Goal: Transaction & Acquisition: Purchase product/service

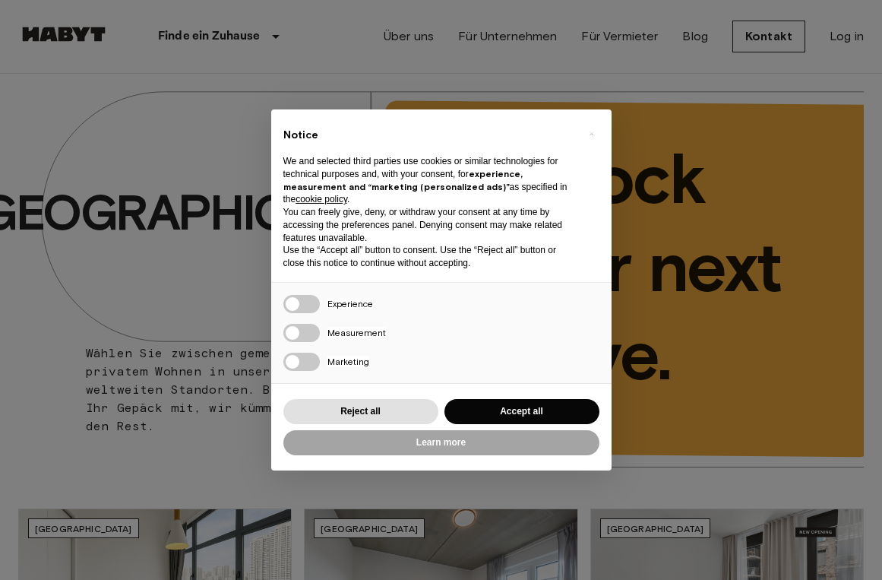
scroll to position [2, 0]
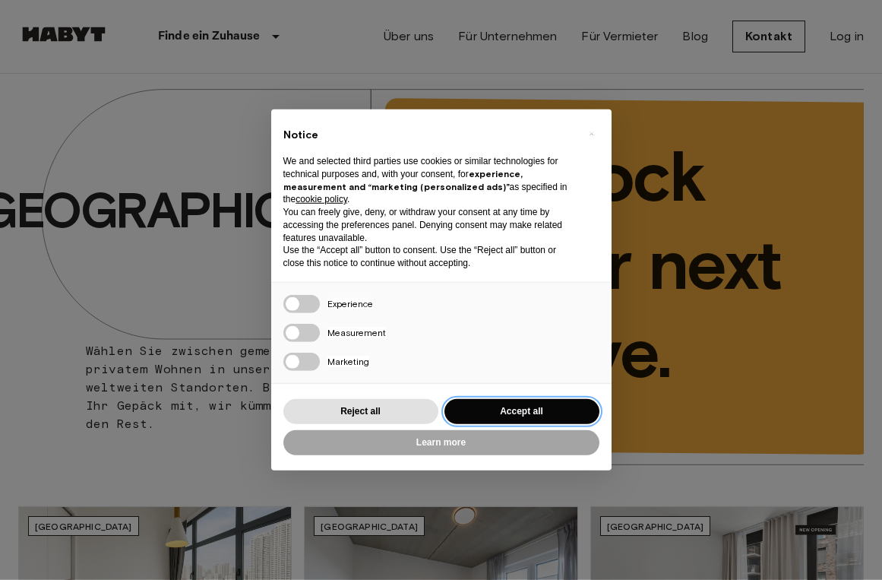
click at [524, 407] on button "Accept all" at bounding box center [522, 411] width 155 height 25
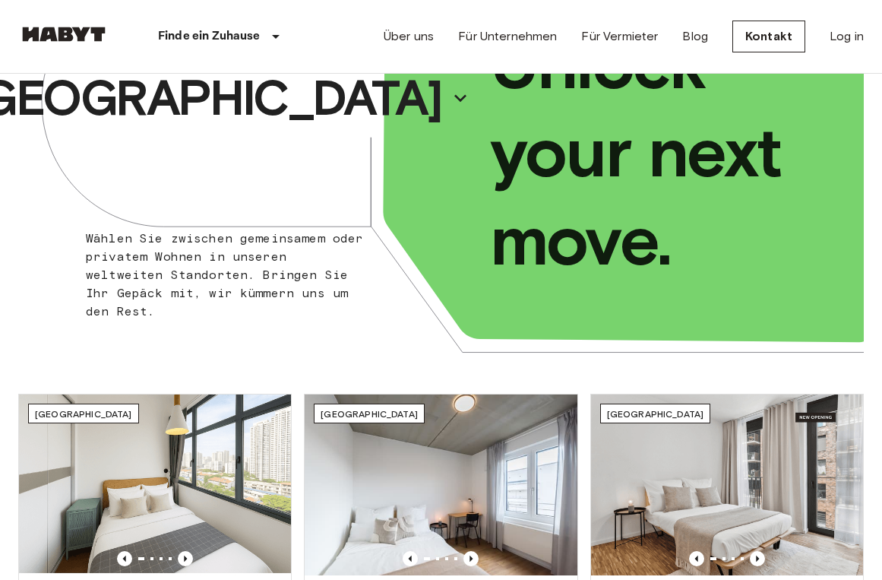
scroll to position [0, 0]
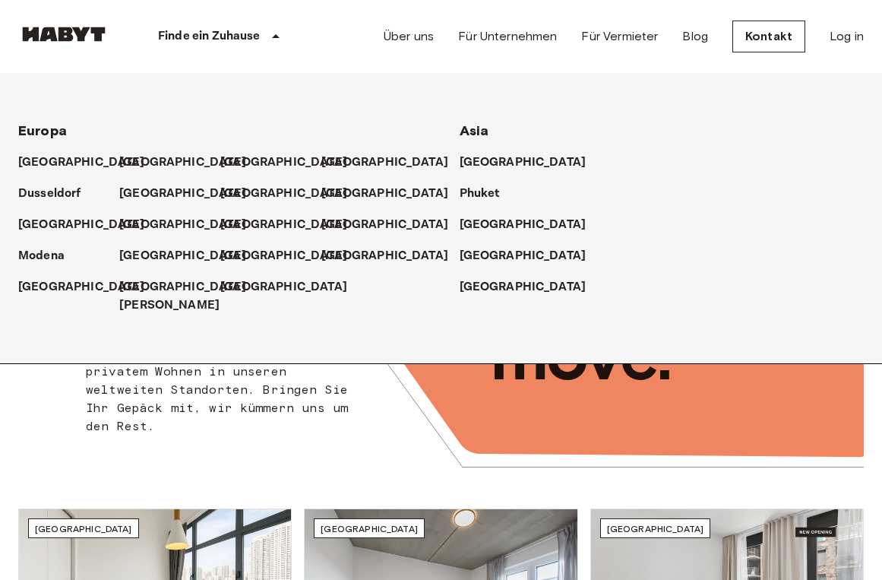
click at [148, 255] on p "[GEOGRAPHIC_DATA]" at bounding box center [182, 256] width 127 height 18
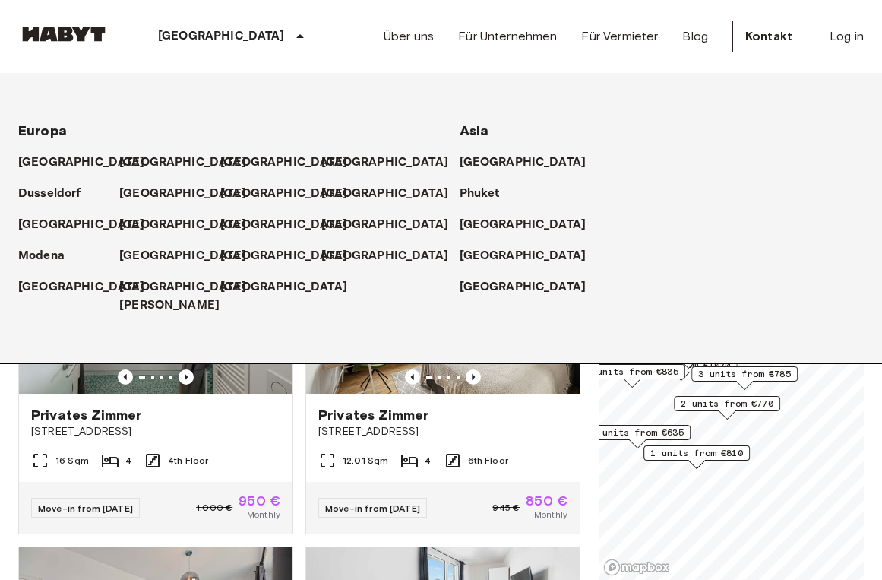
click at [147, 255] on p "[GEOGRAPHIC_DATA]" at bounding box center [182, 256] width 127 height 18
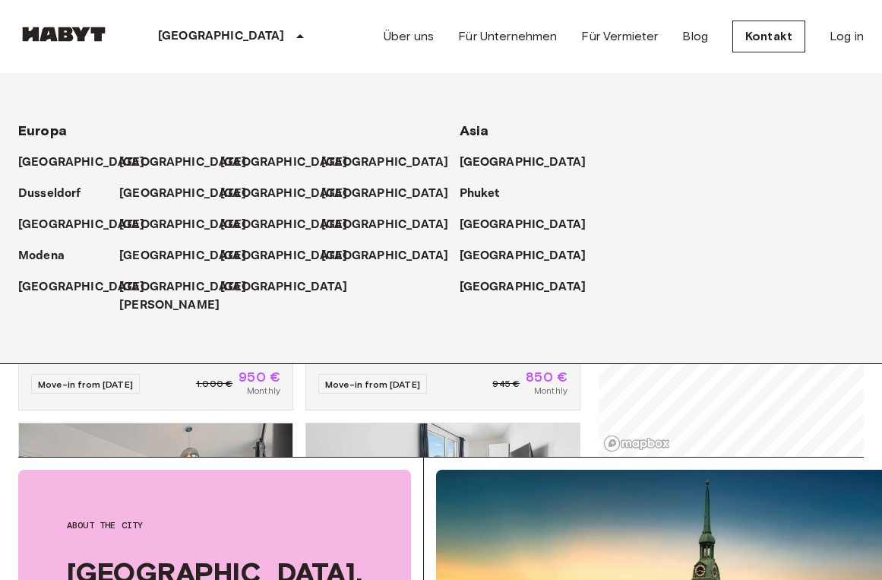
scroll to position [124, 0]
click at [486, 462] on img at bounding box center [443, 514] width 274 height 182
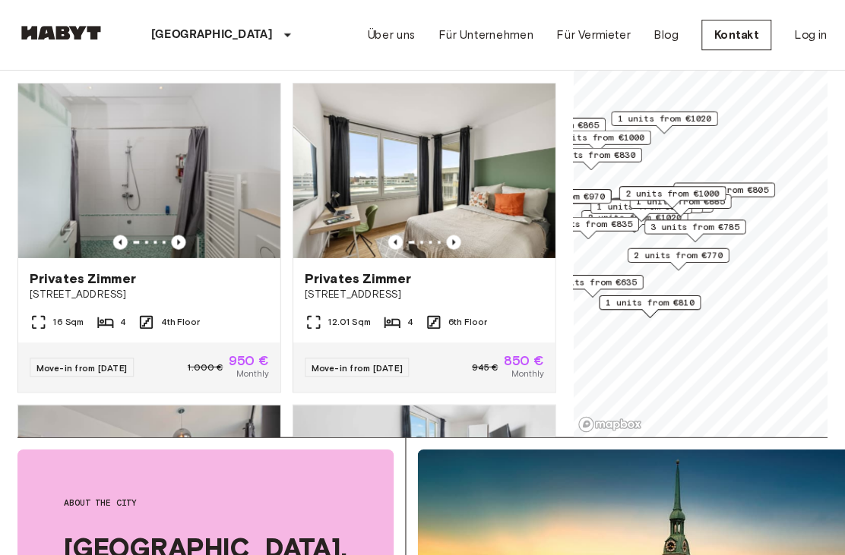
scroll to position [162, 0]
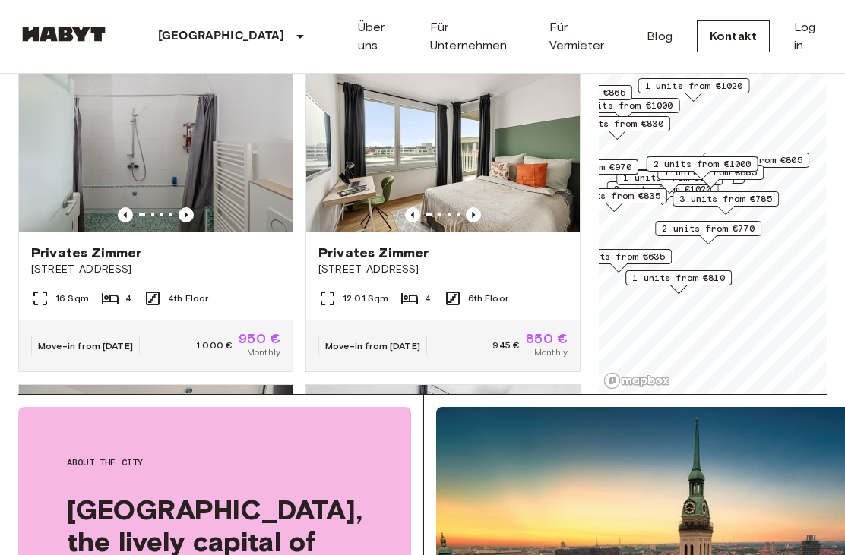
scroll to position [9, 0]
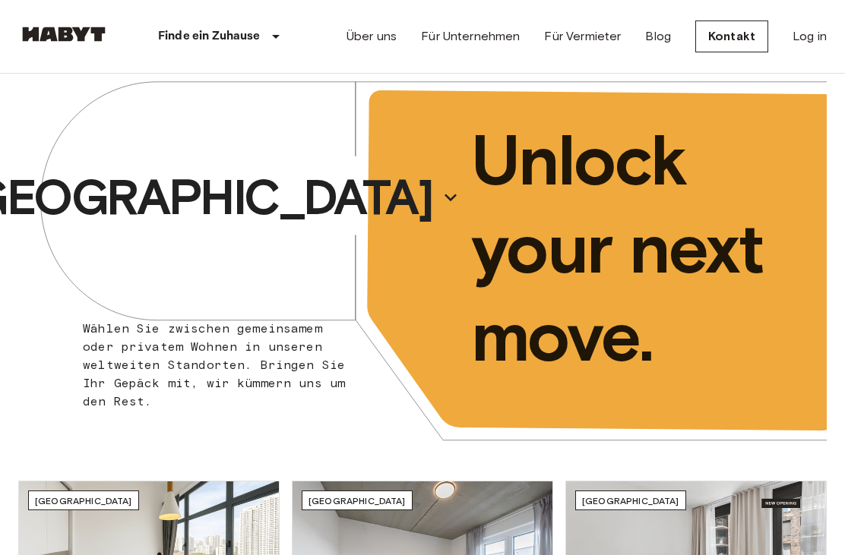
scroll to position [11, 11]
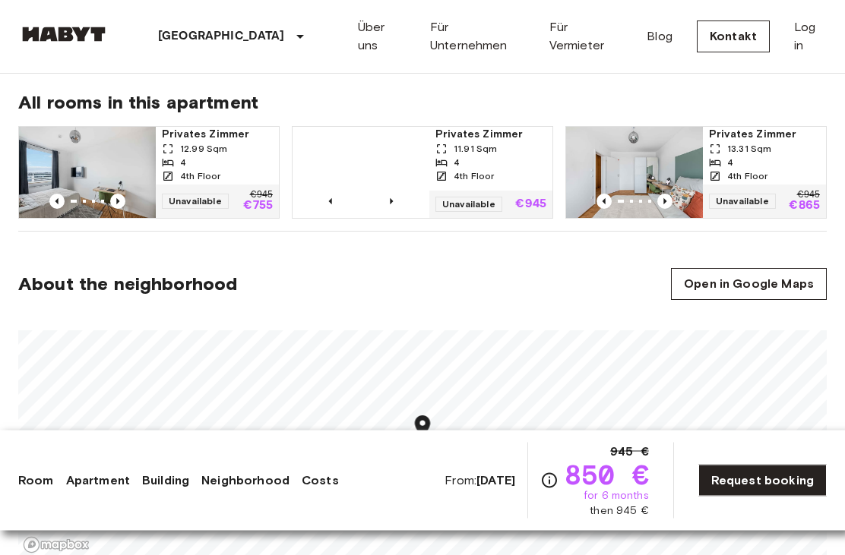
scroll to position [856, 0]
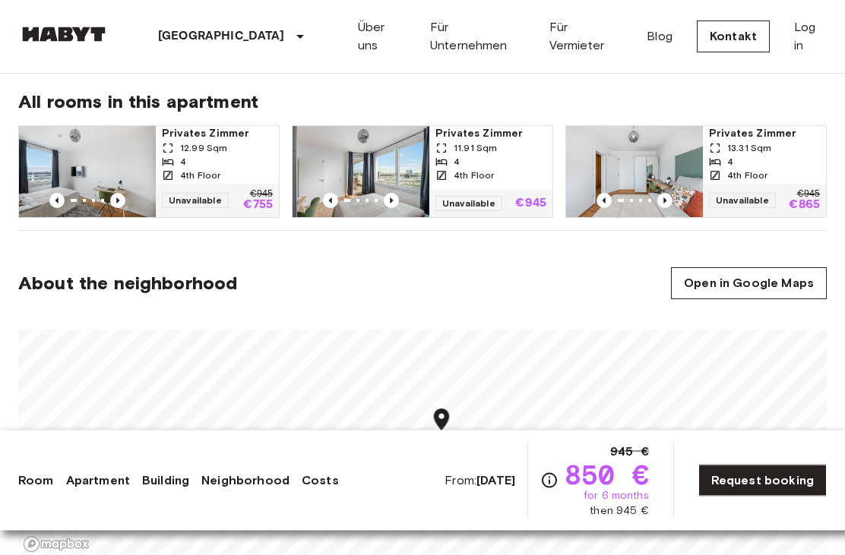
click at [445, 422] on icon "Map marker" at bounding box center [441, 421] width 15 height 22
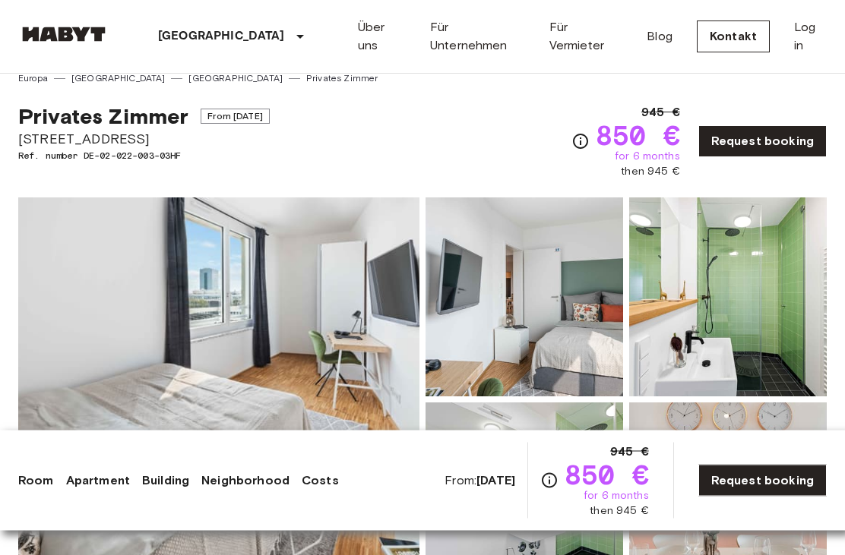
scroll to position [0, 0]
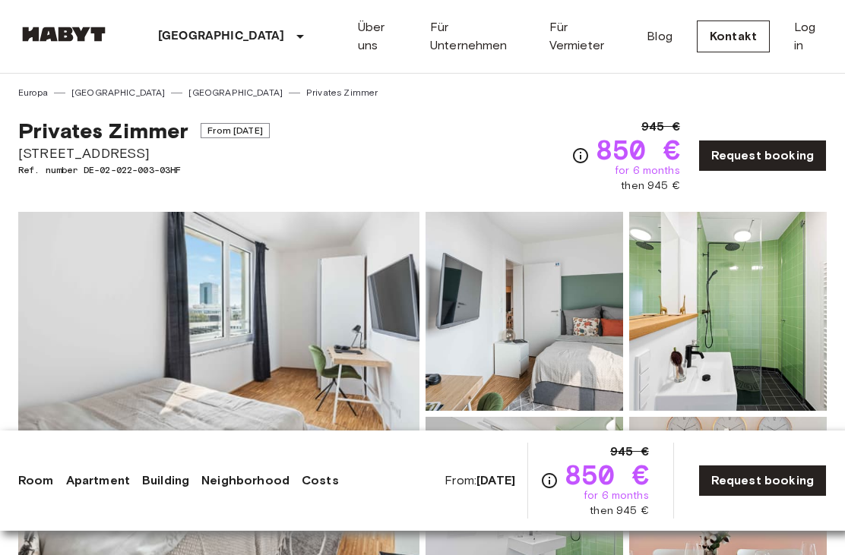
click at [375, 35] on link "Über uns" at bounding box center [382, 36] width 48 height 36
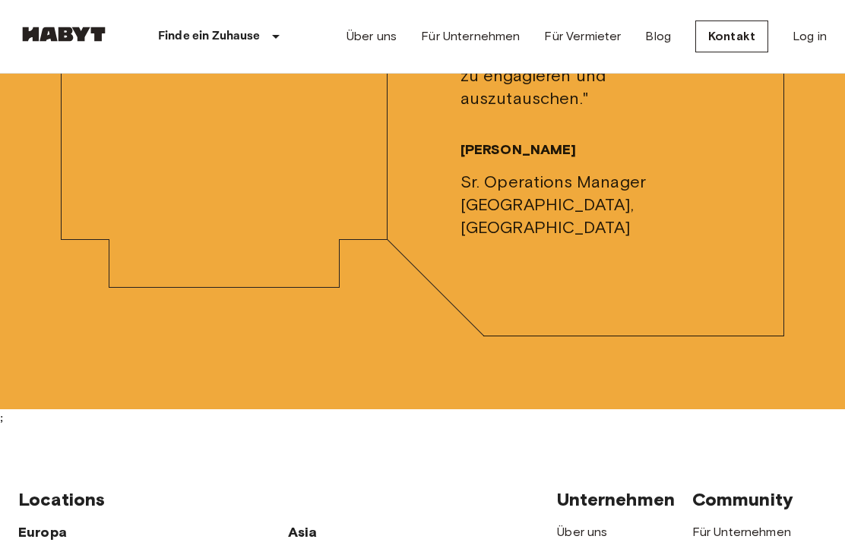
scroll to position [4304, 0]
